Goal: Navigation & Orientation: Find specific page/section

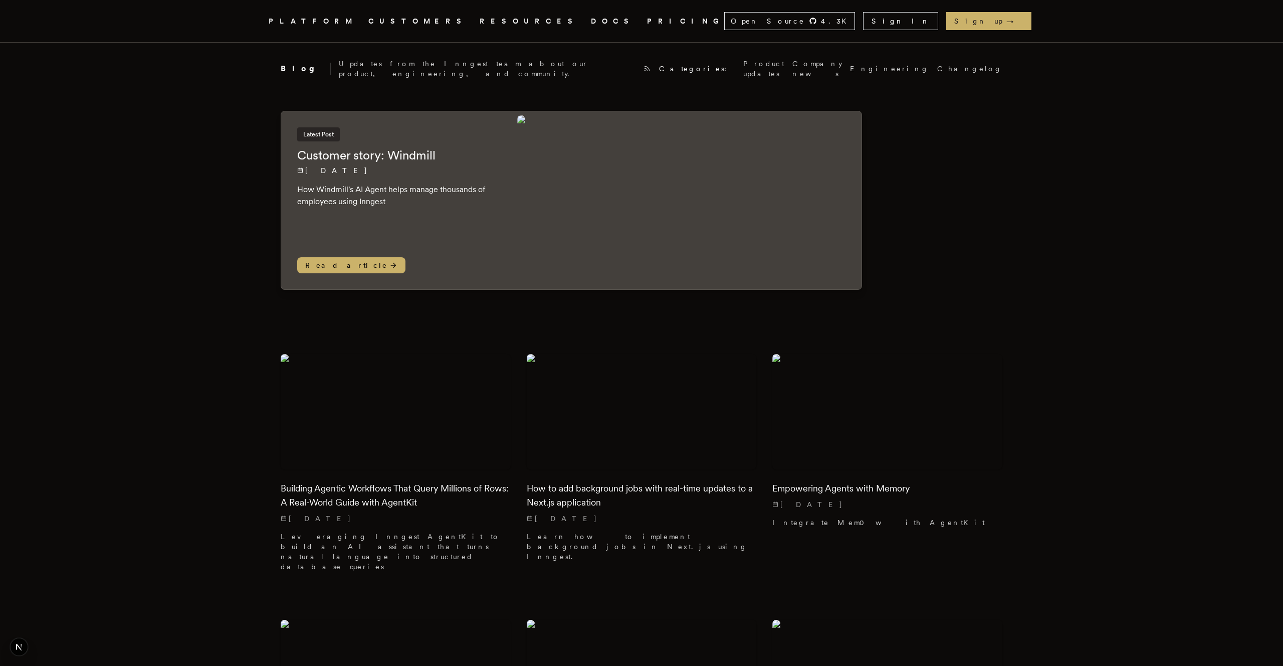
click at [417, 22] on link "CUSTOMERS" at bounding box center [417, 21] width 99 height 13
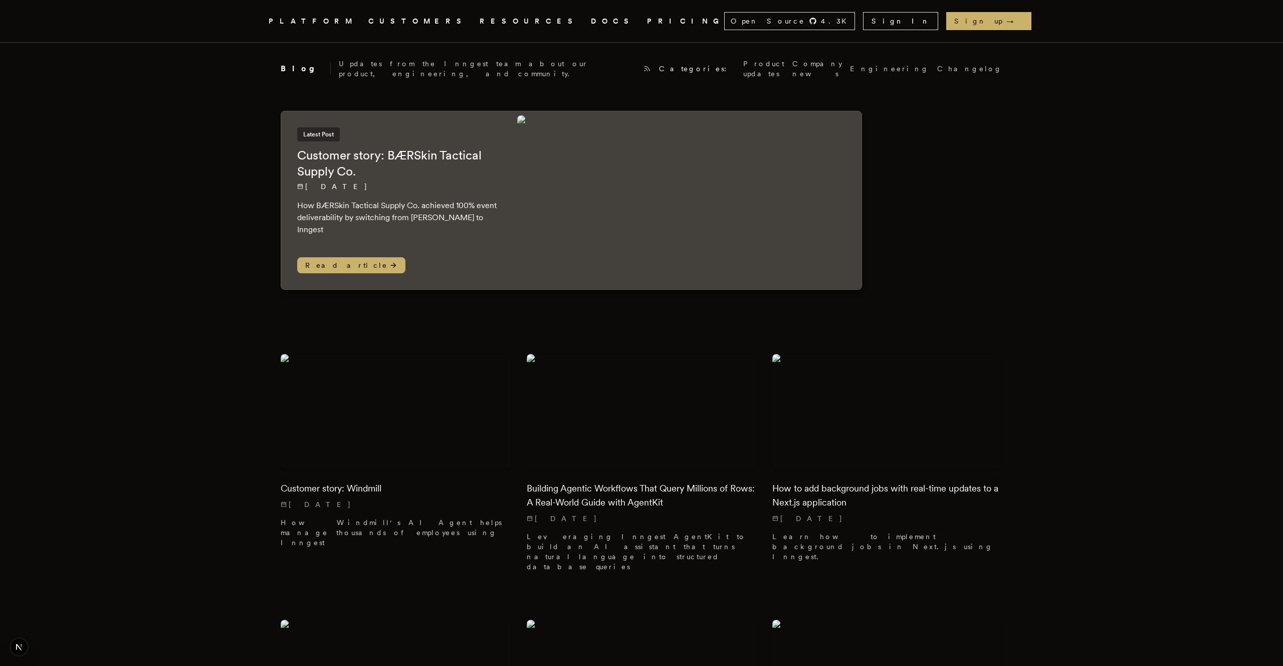
click at [722, 202] on img at bounding box center [687, 200] width 340 height 170
click at [362, 181] on p "8/18/2025" at bounding box center [397, 186] width 200 height 10
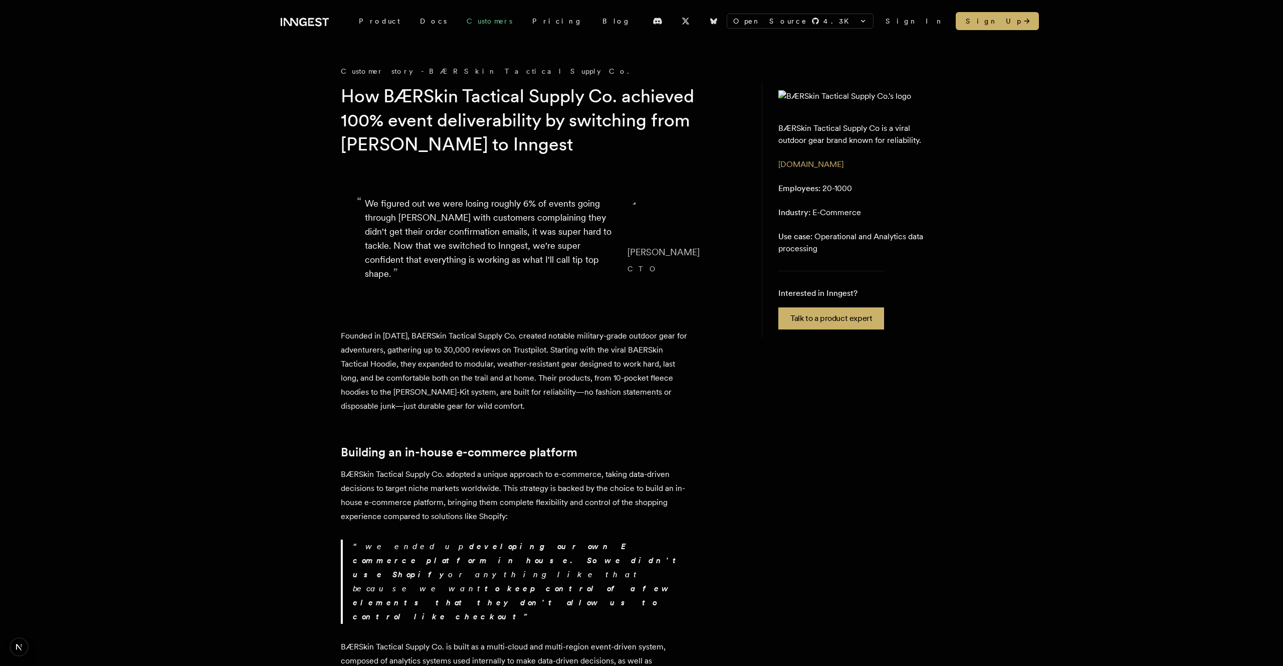
click at [457, 18] on link "Customers" at bounding box center [490, 21] width 66 height 18
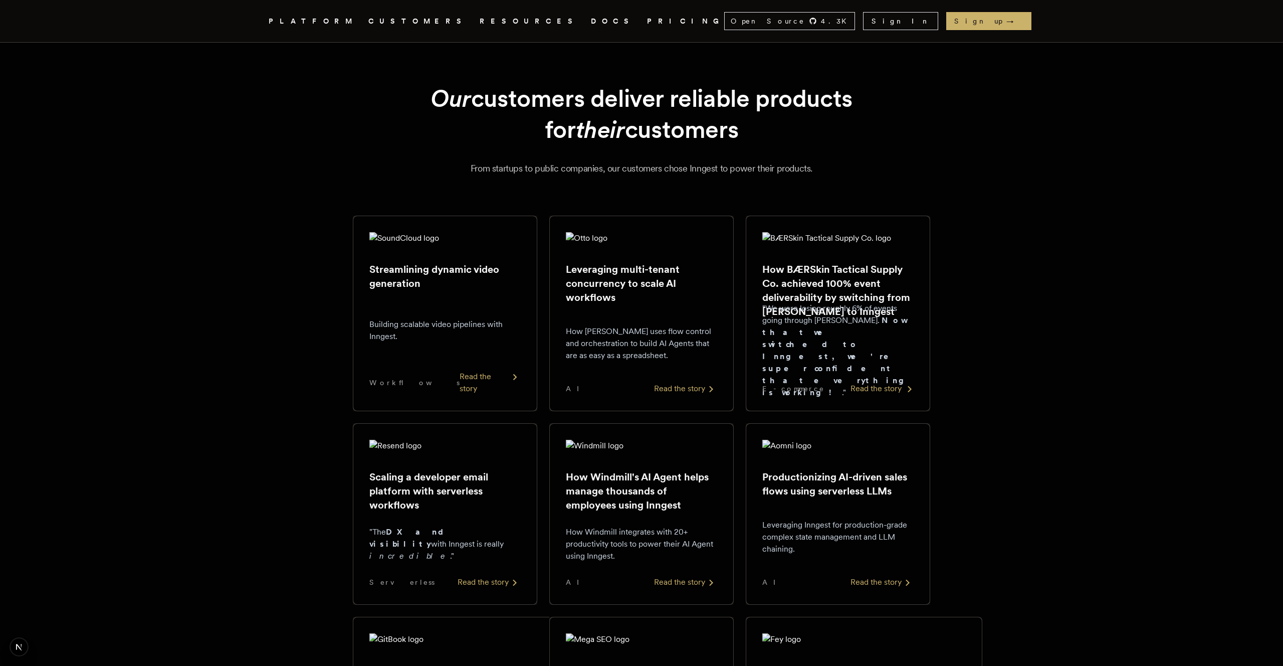
click at [877, 308] on h2 "How BÆRSkin Tactical Supply Co. achieved 100% event deliverability by switching…" at bounding box center [837, 290] width 151 height 56
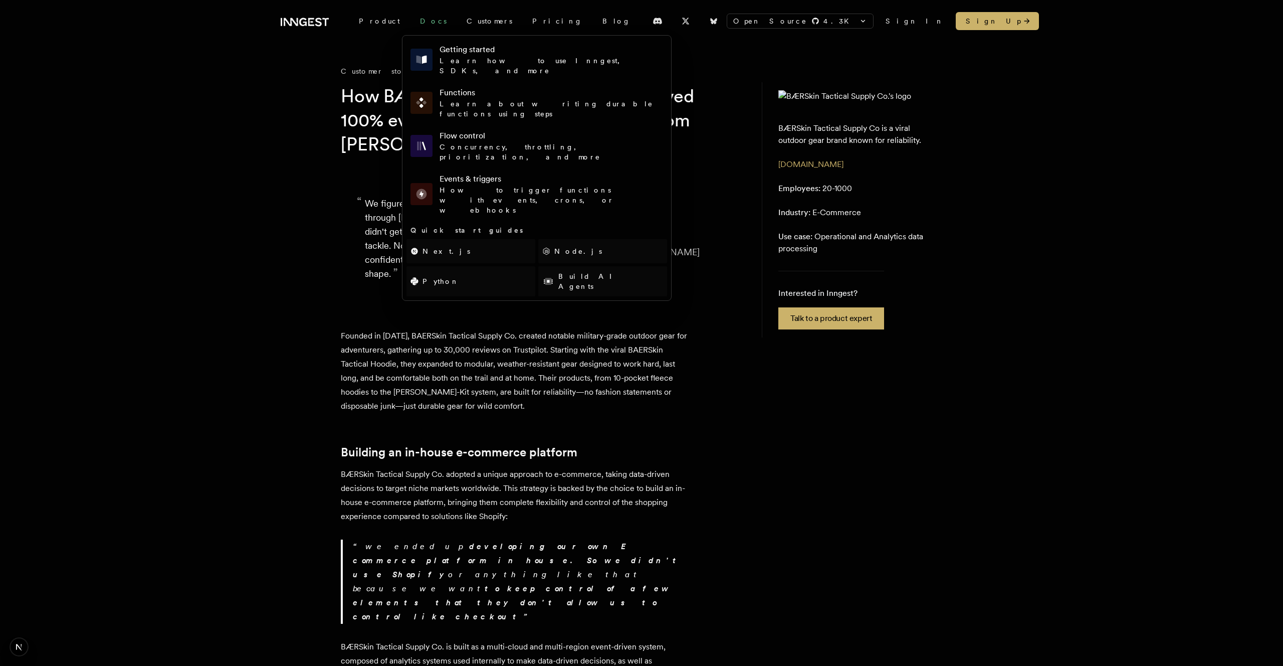
click at [410, 18] on link "Docs" at bounding box center [433, 21] width 47 height 18
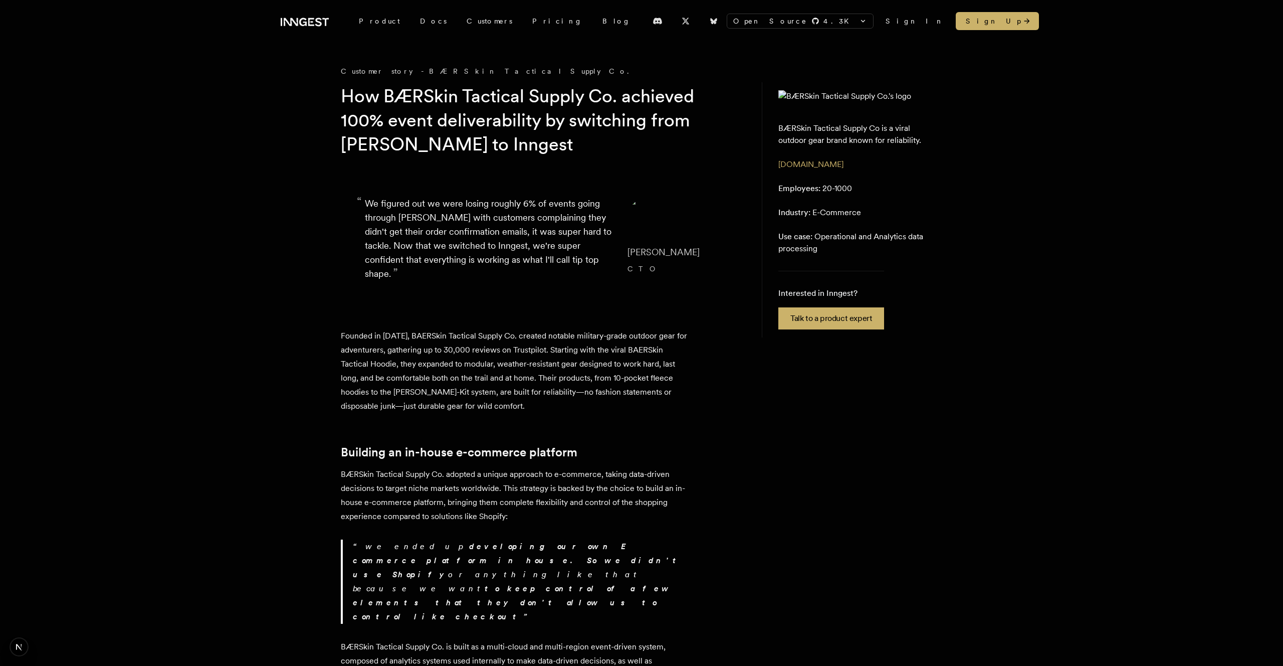
click at [593, 21] on link "Blog" at bounding box center [617, 21] width 48 height 18
